Goal: Check status

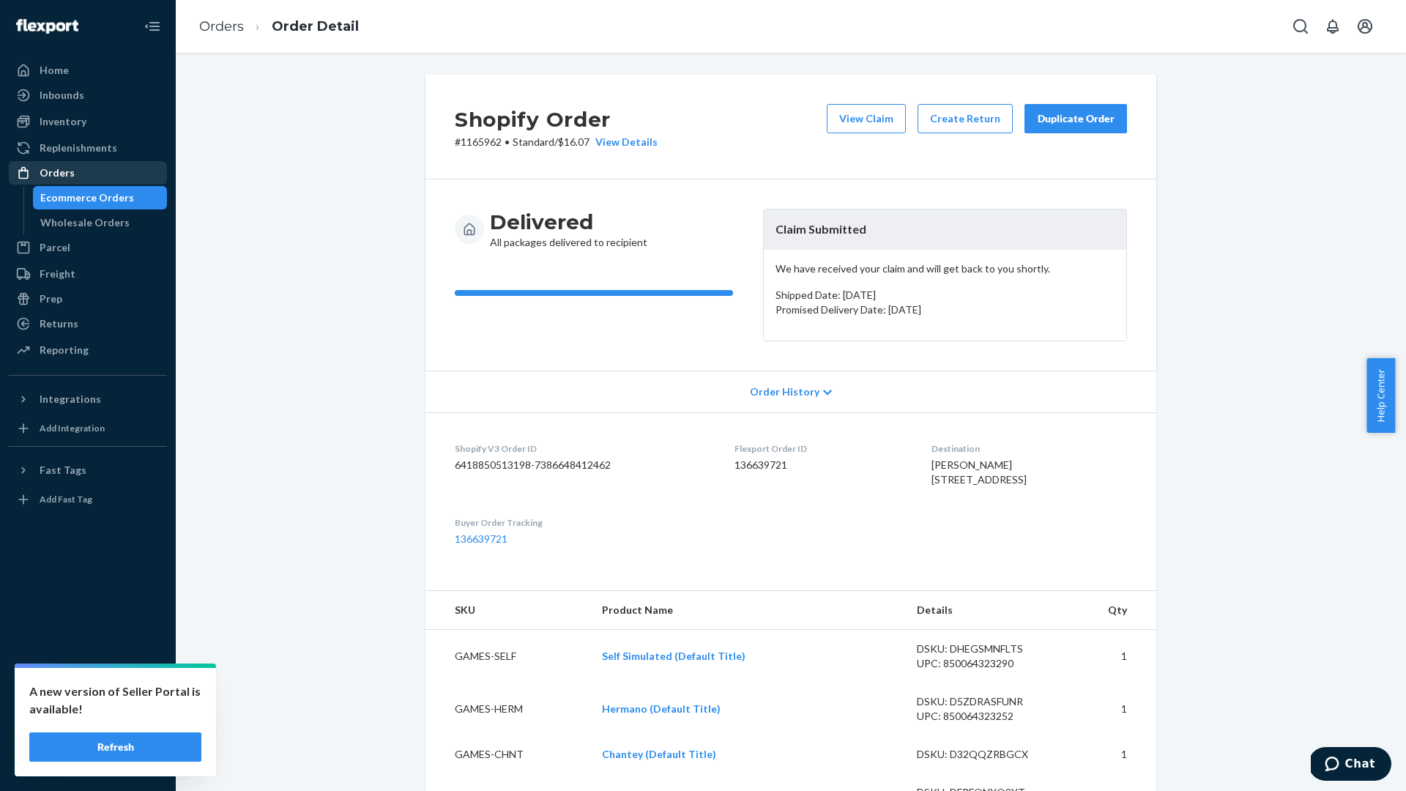
click at [108, 175] on div "Orders" at bounding box center [87, 173] width 155 height 21
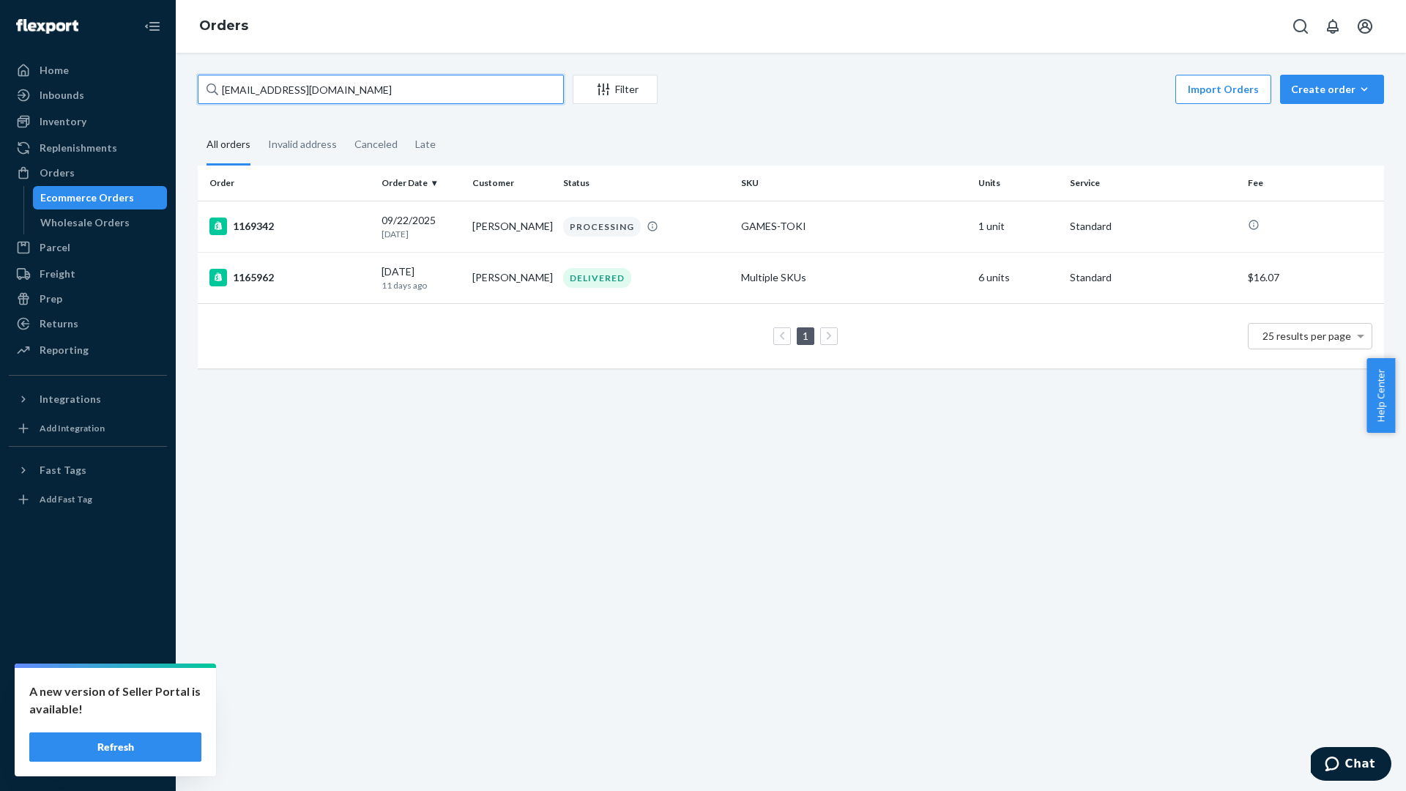
drag, startPoint x: 362, startPoint y: 97, endPoint x: 204, endPoint y: 81, distance: 158.3
click at [204, 81] on input "[EMAIL_ADDRESS][DOMAIN_NAME]" at bounding box center [381, 89] width 366 height 29
paste input "135240130"
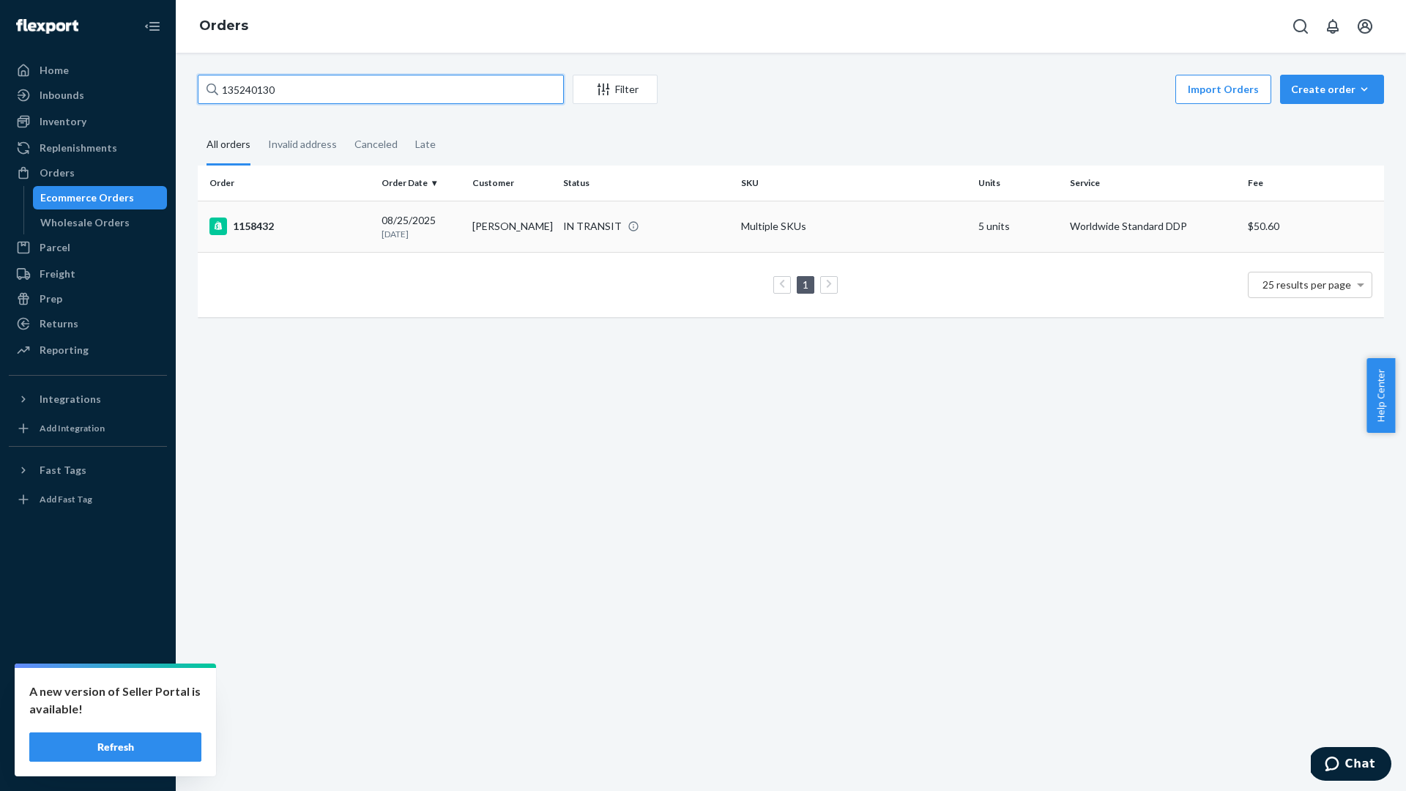
type input "135240130"
click at [349, 227] on div "1158432" at bounding box center [289, 226] width 160 height 18
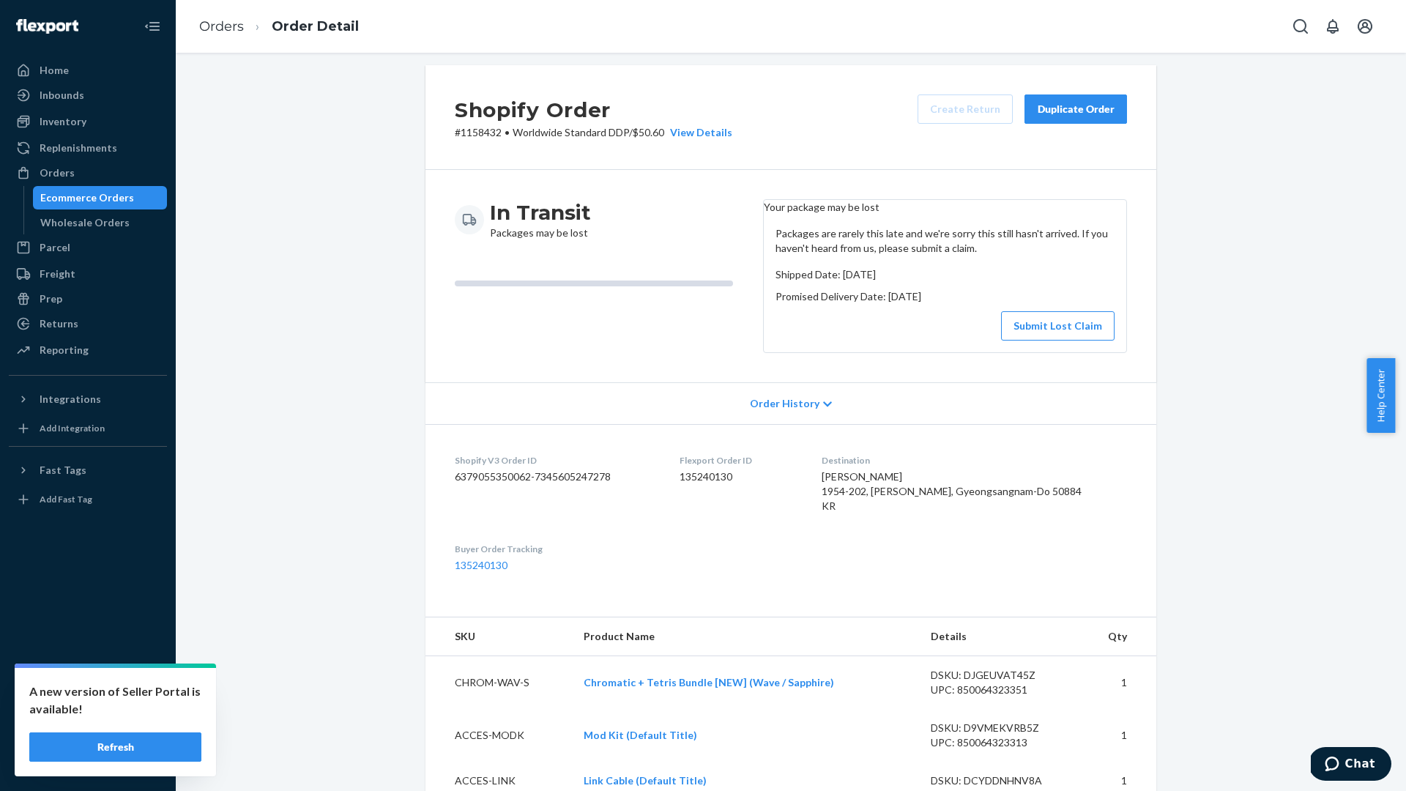
scroll to position [398, 0]
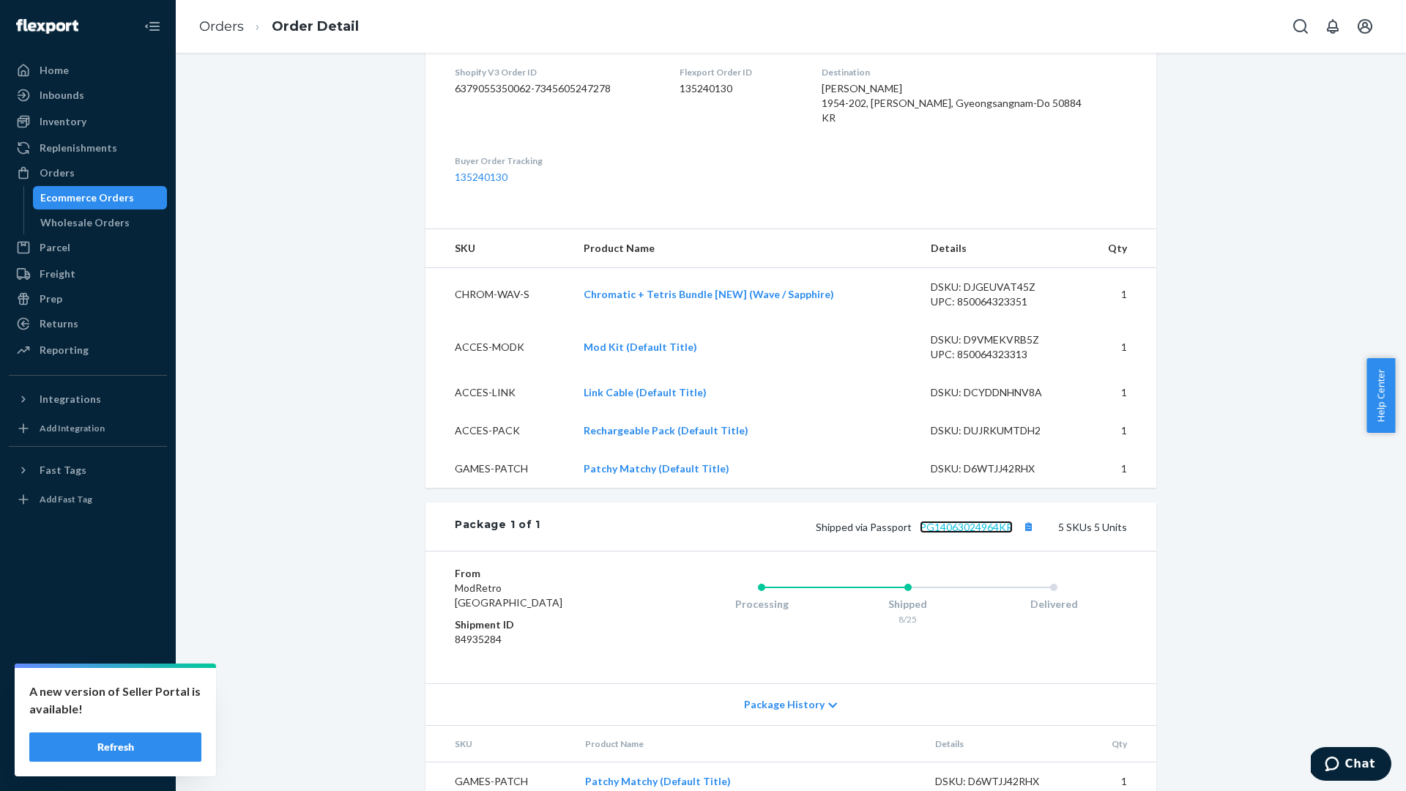
click at [972, 533] on link "PG14063024964KR" at bounding box center [966, 527] width 93 height 12
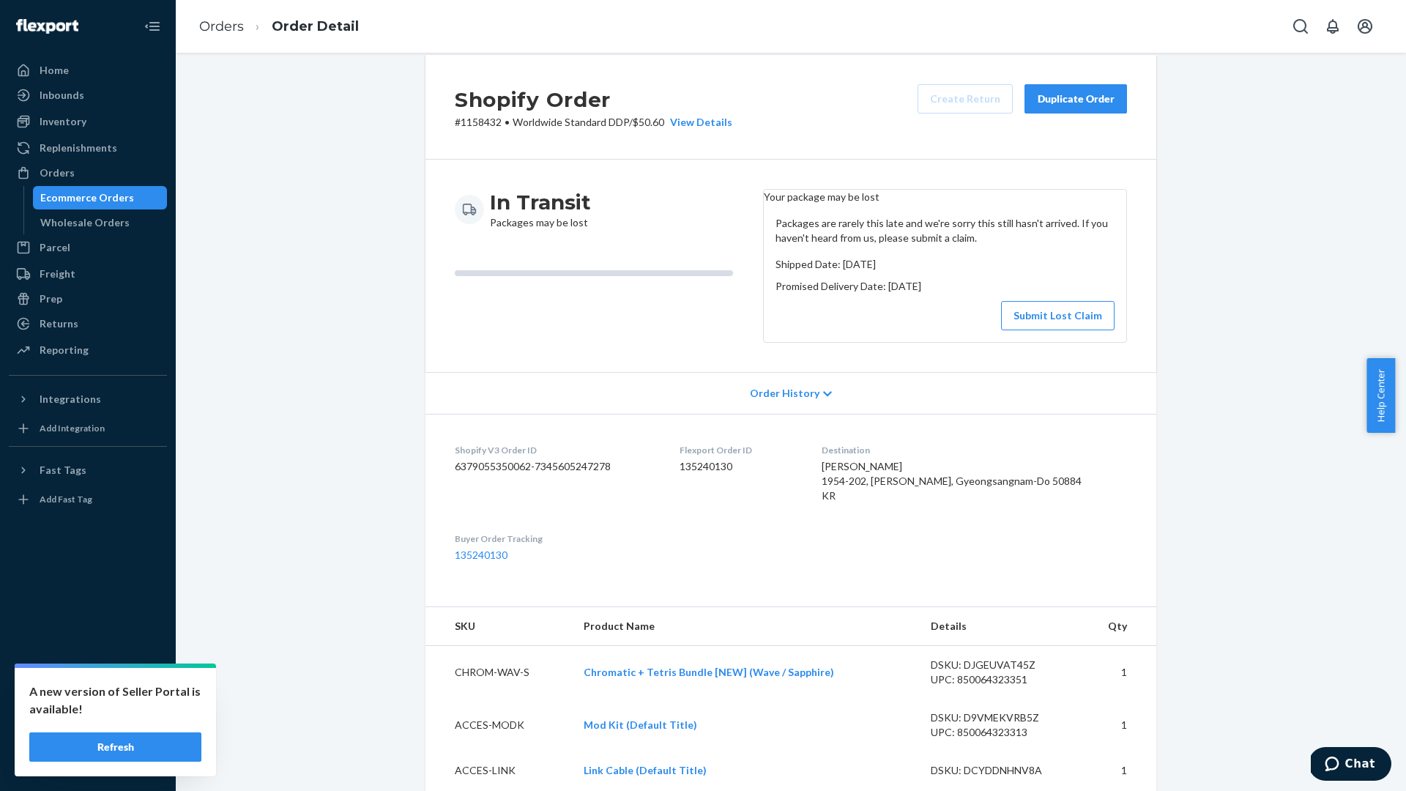
scroll to position [24, 0]
